Goal: Information Seeking & Learning: Learn about a topic

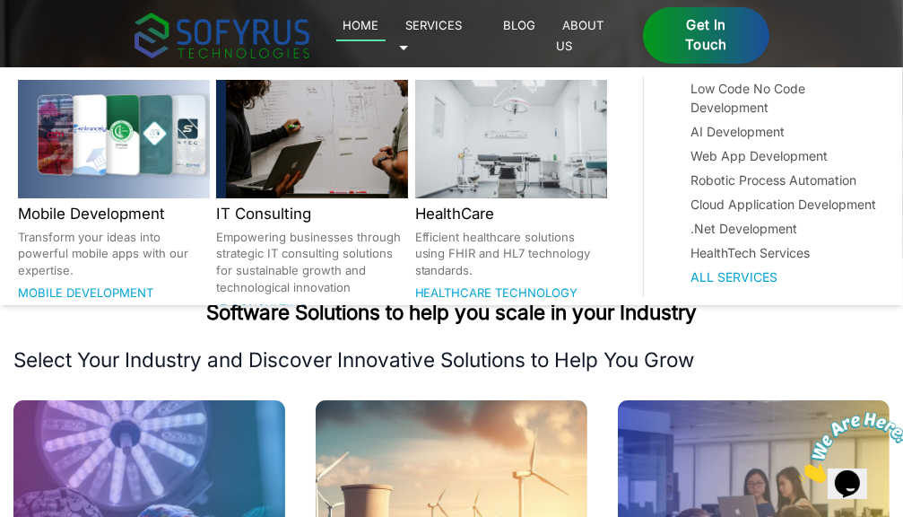
click at [463, 30] on link "Services 🞃" at bounding box center [431, 34] width 64 height 41
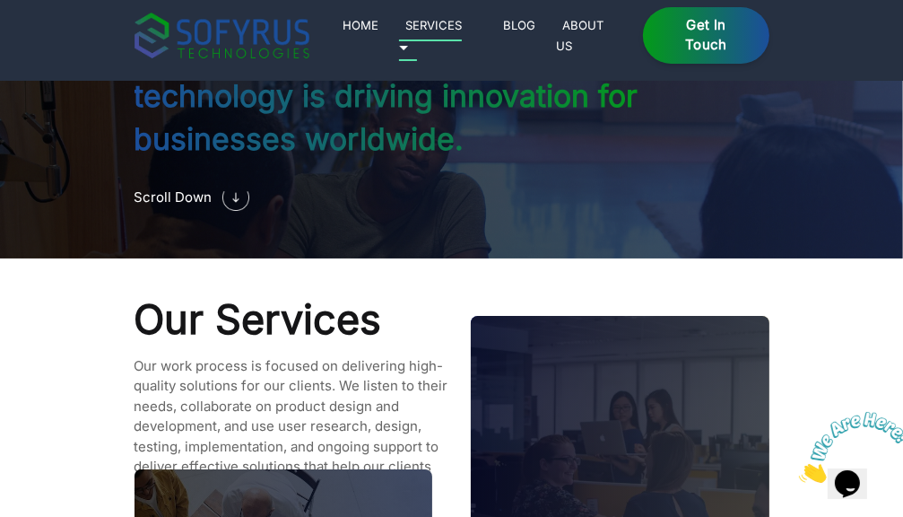
scroll to position [1476, 0]
